Goal: Information Seeking & Learning: Learn about a topic

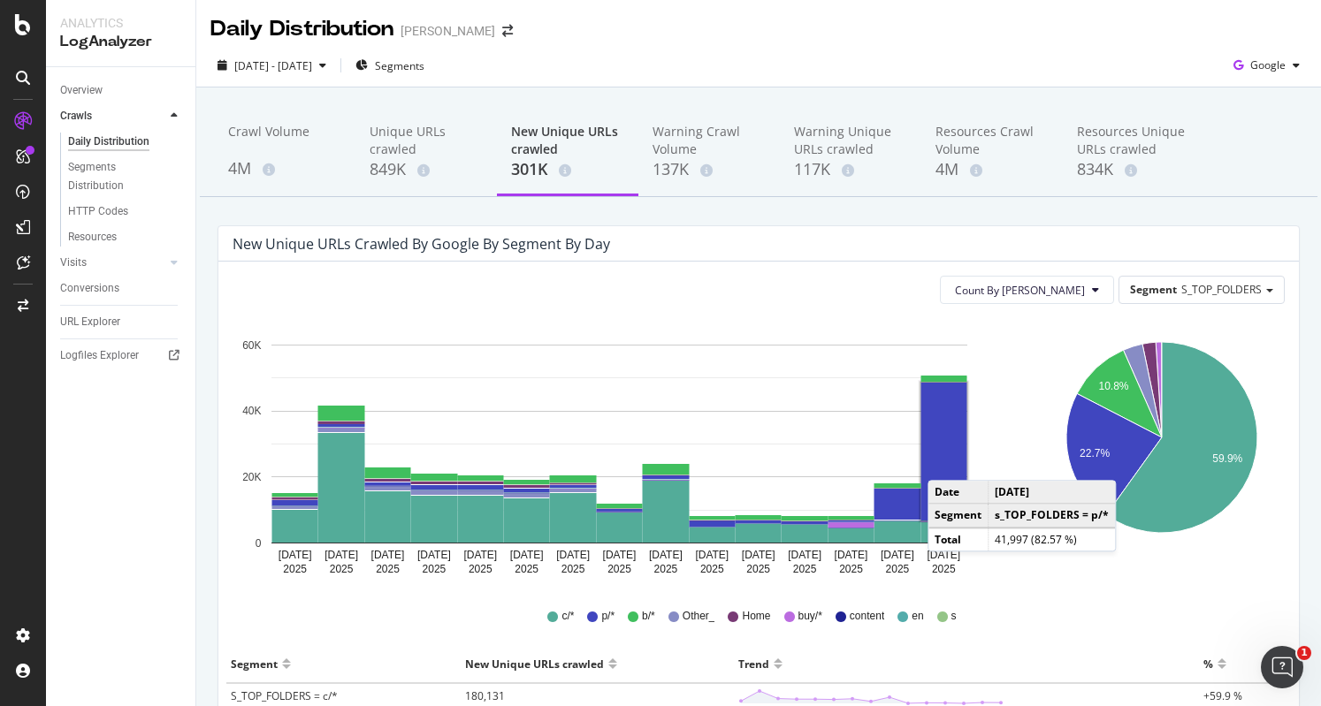
click at [945, 462] on rect "A chart." at bounding box center [944, 452] width 46 height 138
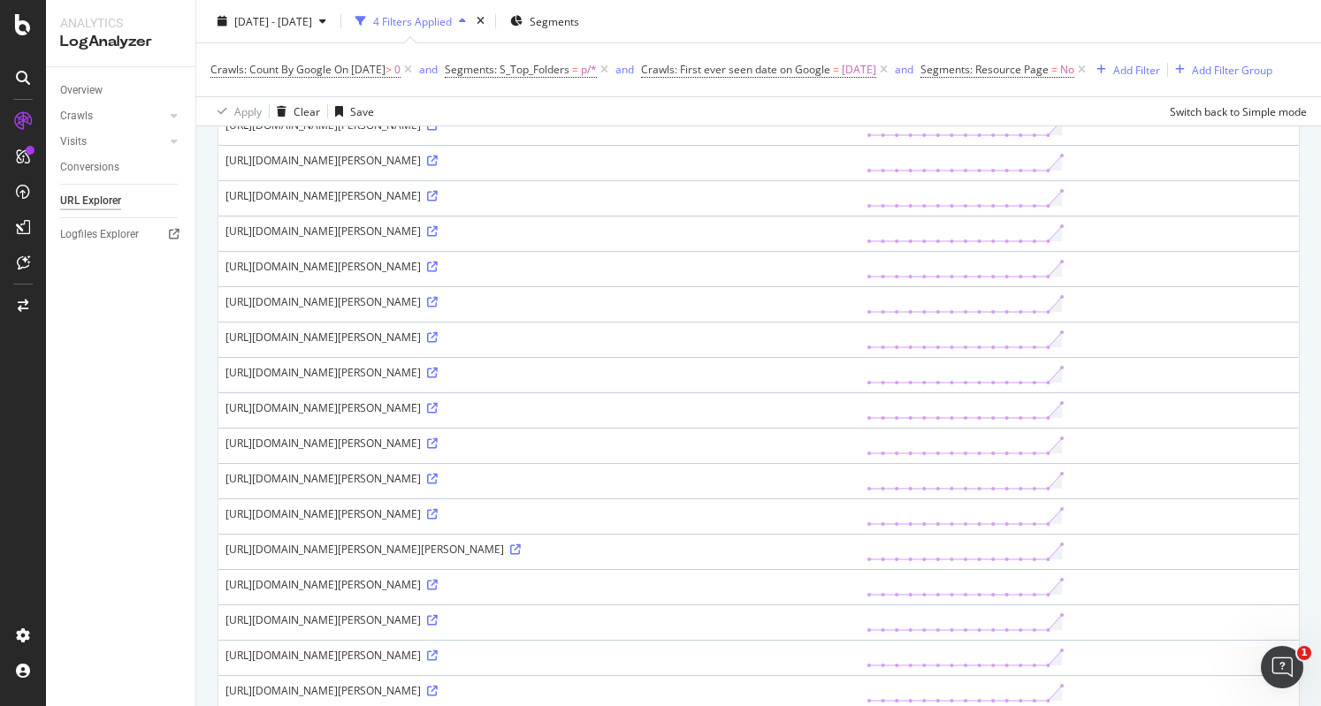
scroll to position [1326, 0]
